Goal: Transaction & Acquisition: Purchase product/service

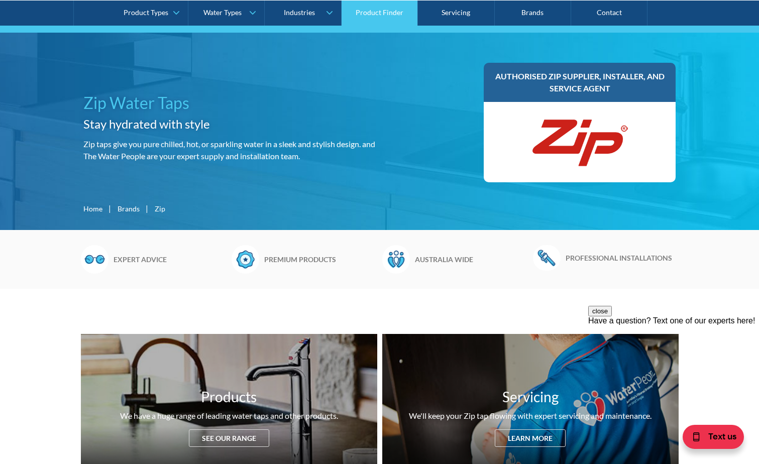
click at [374, 12] on link "Product Finder" at bounding box center [380, 12] width 76 height 25
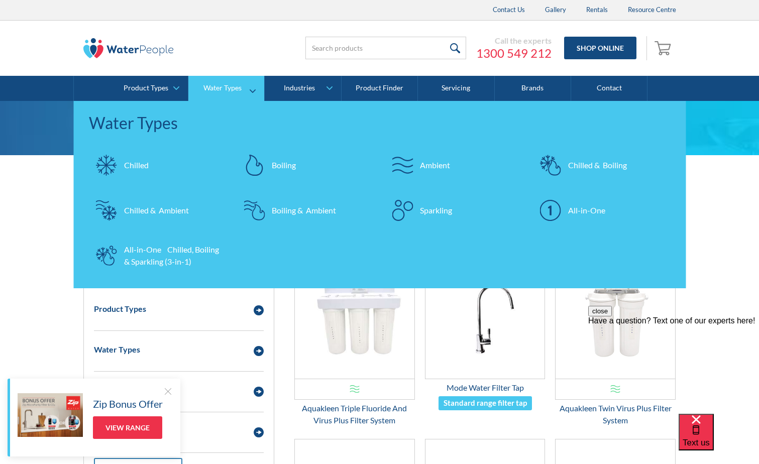
click at [420, 207] on div "Sparkling" at bounding box center [436, 210] width 32 height 12
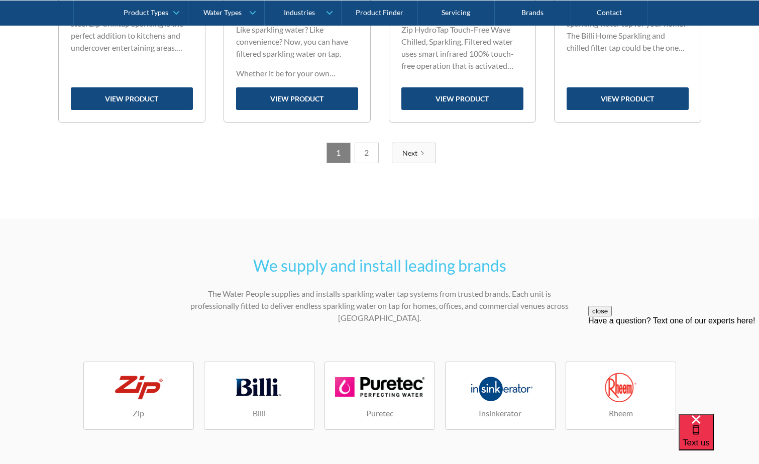
scroll to position [1356, 0]
click at [408, 148] on div "Next" at bounding box center [409, 152] width 15 height 11
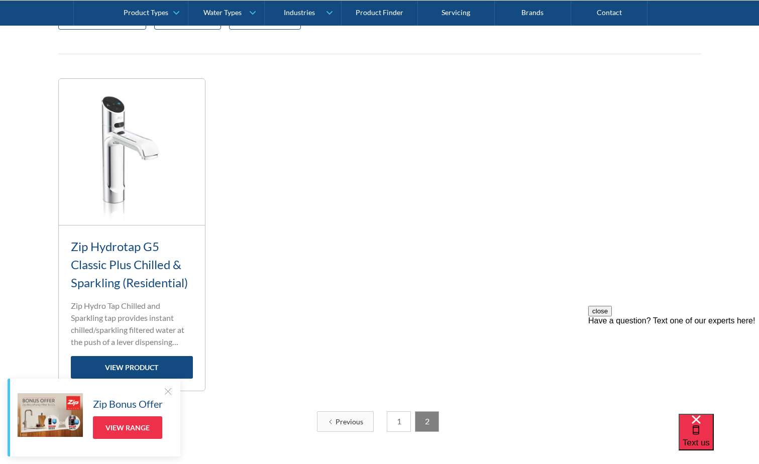
scroll to position [458, 0]
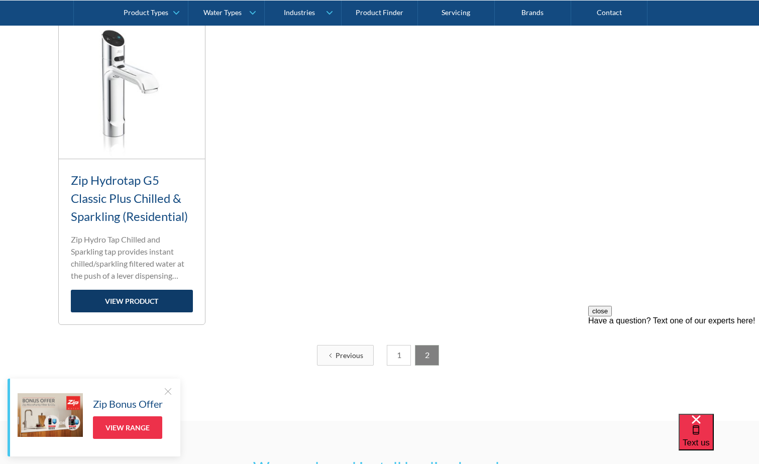
click at [142, 303] on link "view product" at bounding box center [132, 301] width 122 height 23
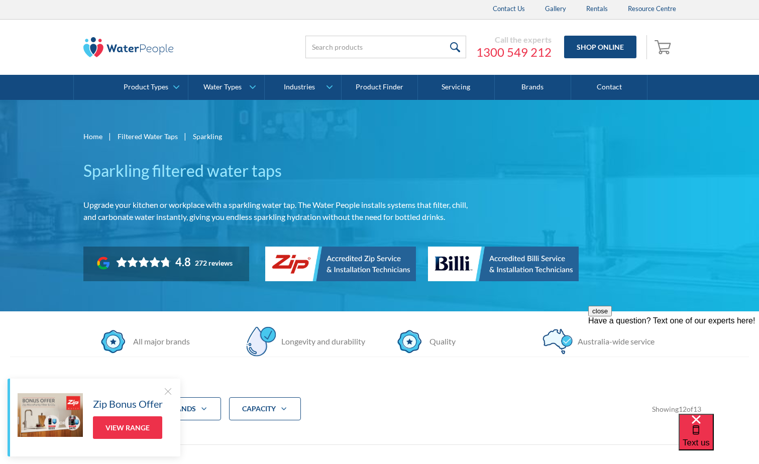
scroll to position [0, 0]
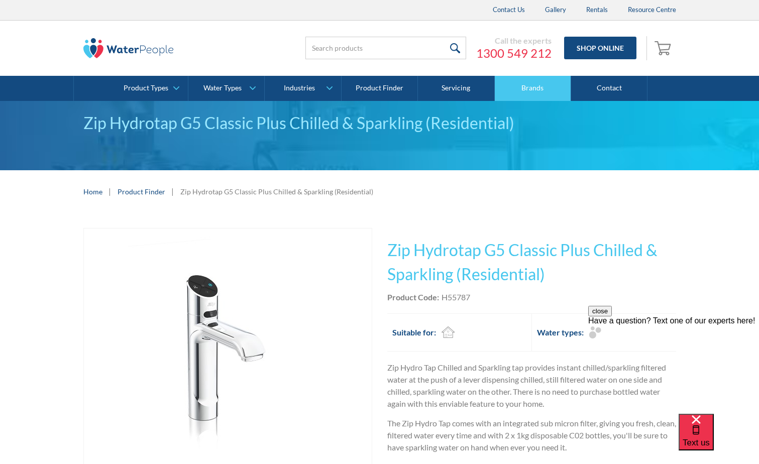
click at [530, 83] on link "Brands" at bounding box center [533, 88] width 76 height 25
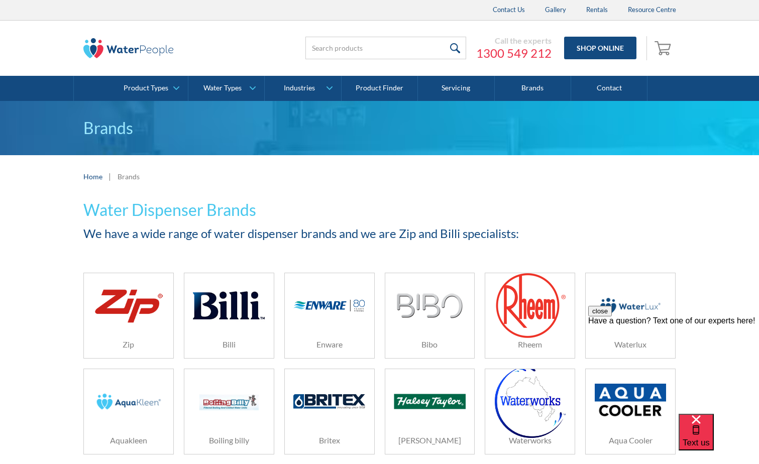
click at [331, 61] on div "Call the experts [PHONE_NUMBER] Shop Online 0 Your Cart Subtotal Pay with brows…" at bounding box center [475, 48] width 402 height 30
click at [326, 53] on input "search" at bounding box center [385, 48] width 161 height 23
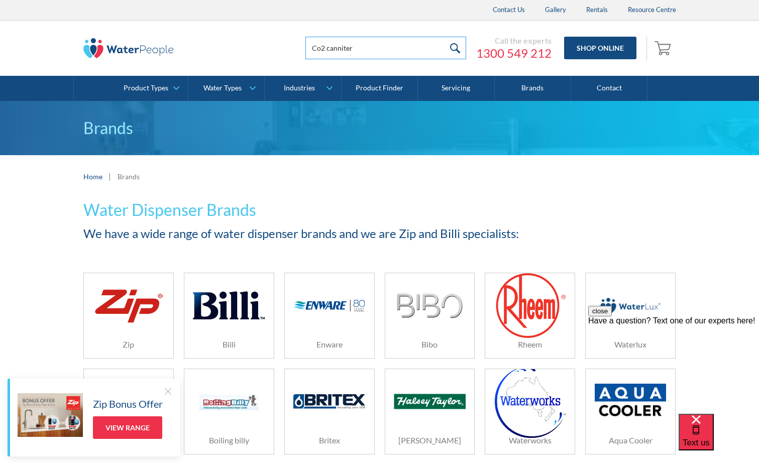
click at [445, 37] on input "submit" at bounding box center [456, 48] width 22 height 23
type input "Co2 cannite"
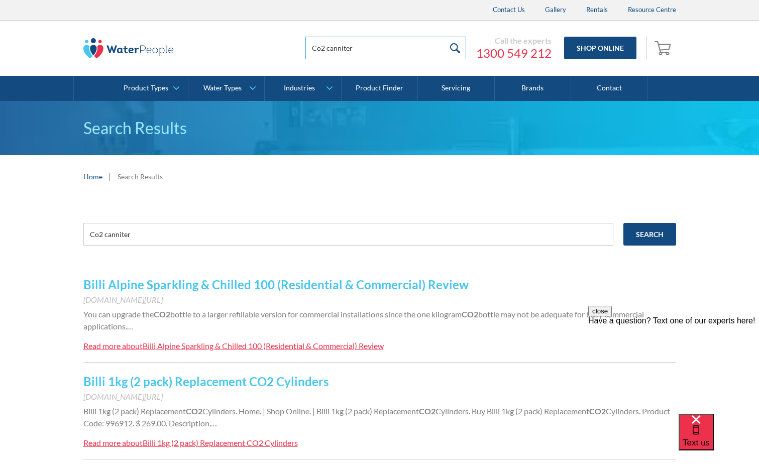
drag, startPoint x: 342, startPoint y: 44, endPoint x: 360, endPoint y: 50, distance: 19.5
click at [360, 50] on input "Co2 canniter" at bounding box center [385, 48] width 161 height 23
type input "Co2 cannister"
click at [445, 37] on input "submit" at bounding box center [456, 48] width 22 height 23
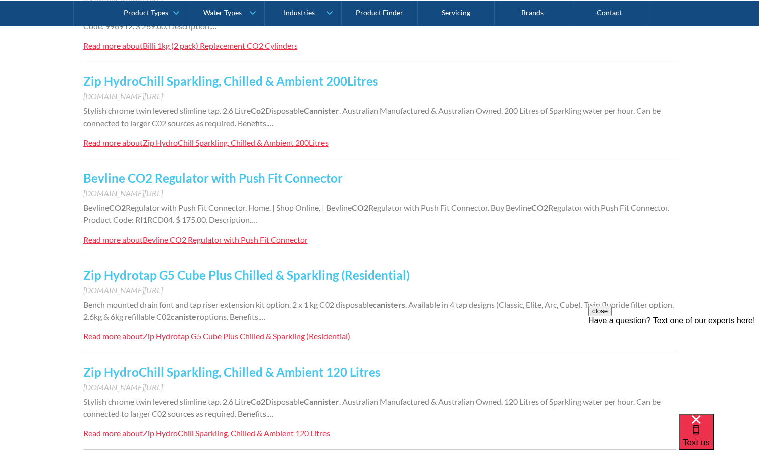
scroll to position [352, 0]
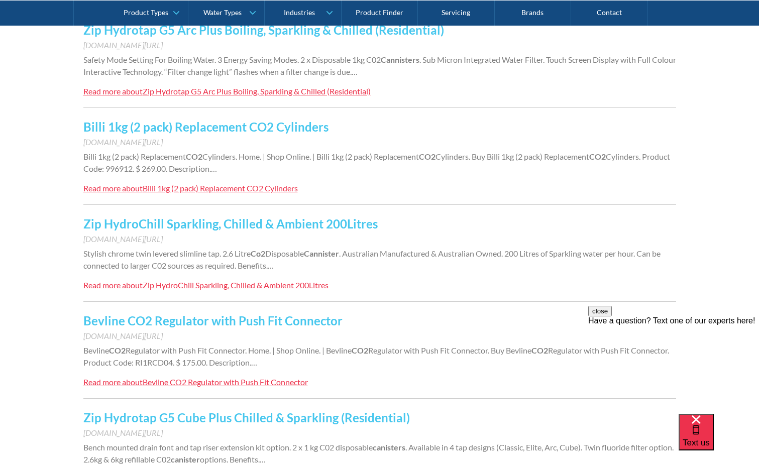
click at [227, 129] on link "Billi 1kg (2 pack) Replacement CO2 Cylinders" at bounding box center [205, 127] width 245 height 15
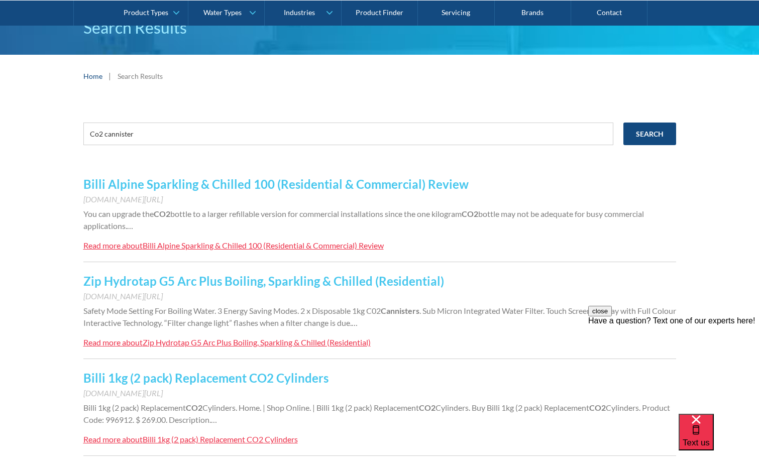
scroll to position [0, 0]
